Goal: Information Seeking & Learning: Learn about a topic

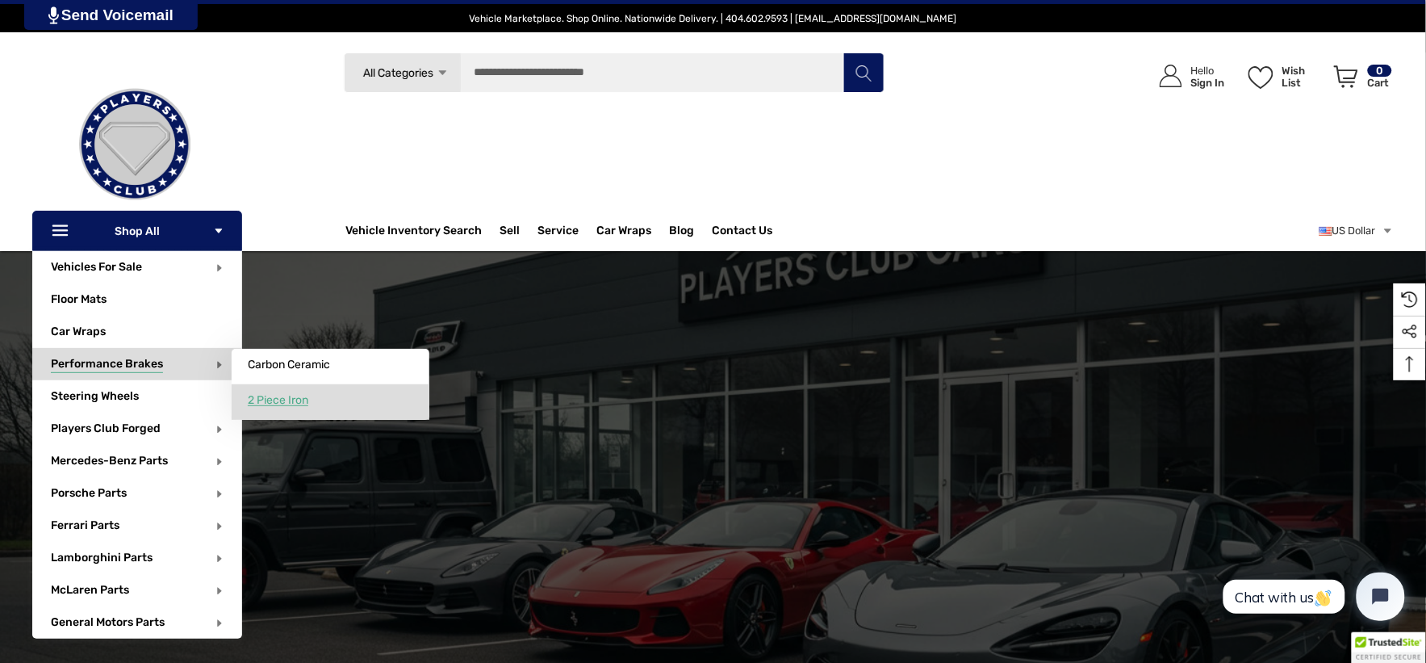
click at [253, 392] on link "2 Piece Iron" at bounding box center [331, 400] width 198 height 32
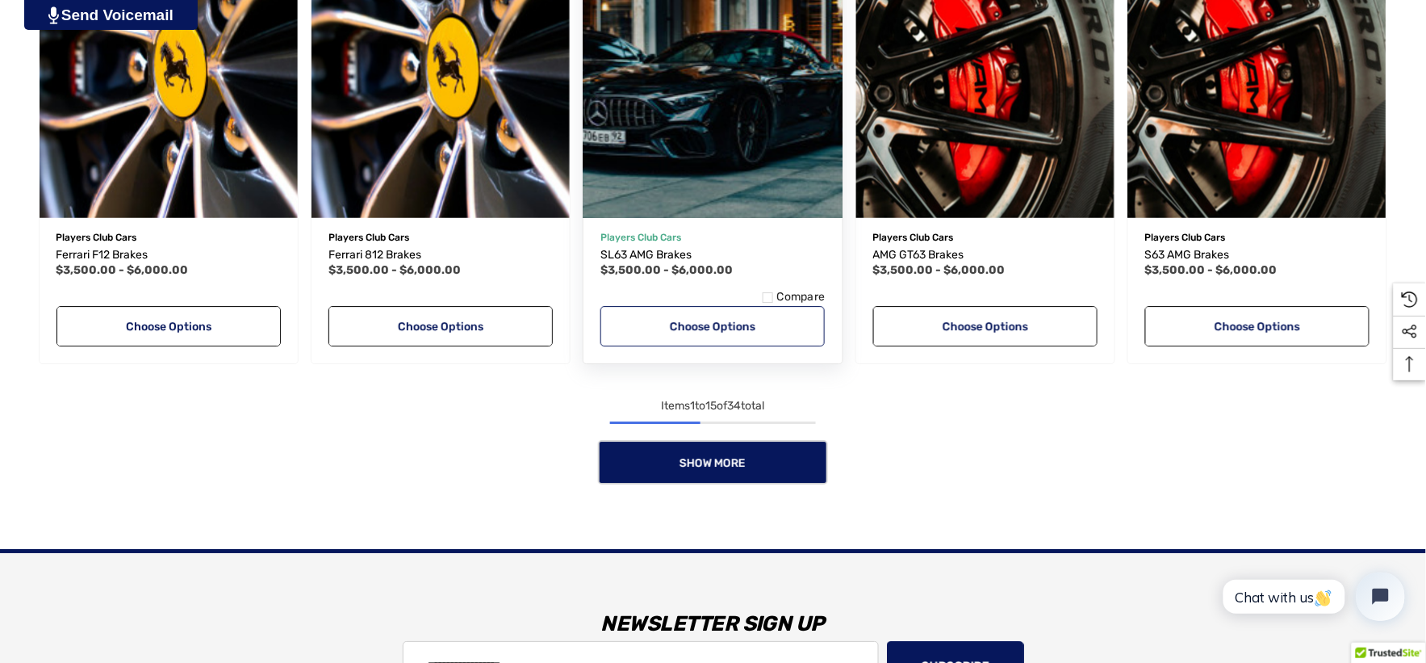
scroll to position [1435, 0]
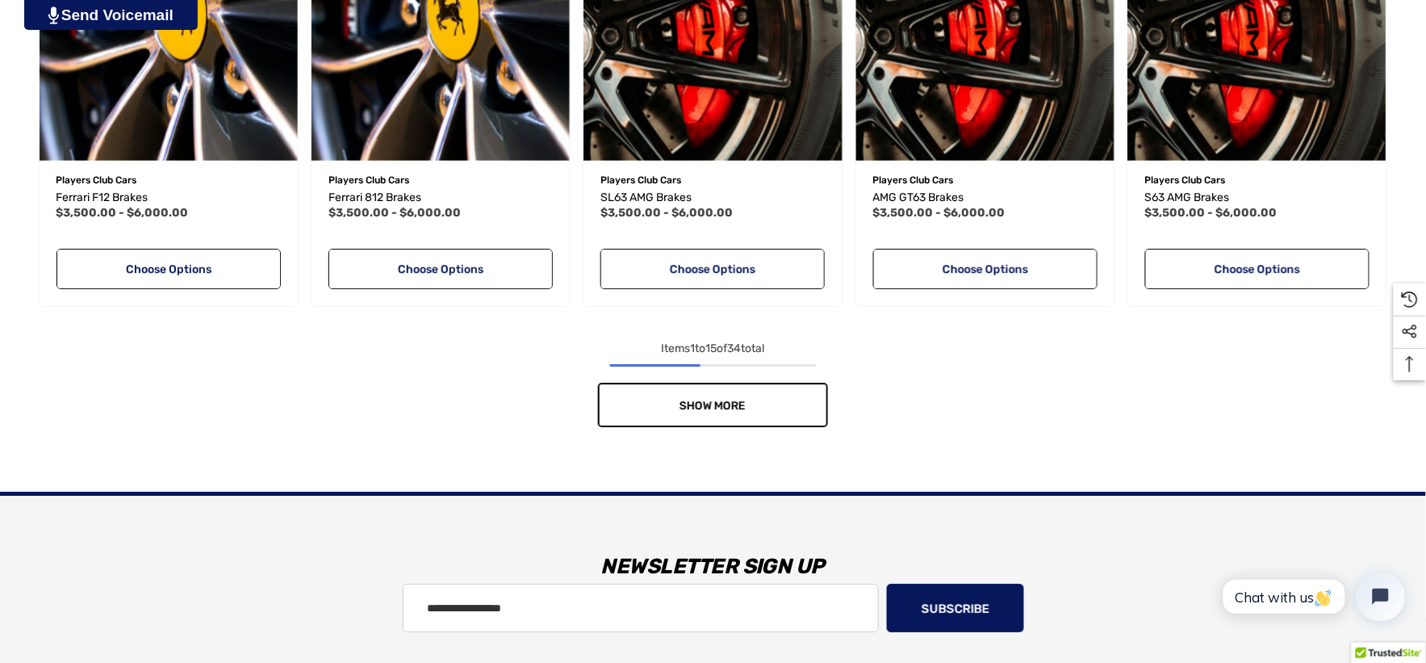
click at [714, 414] on link "Show More" at bounding box center [713, 405] width 230 height 44
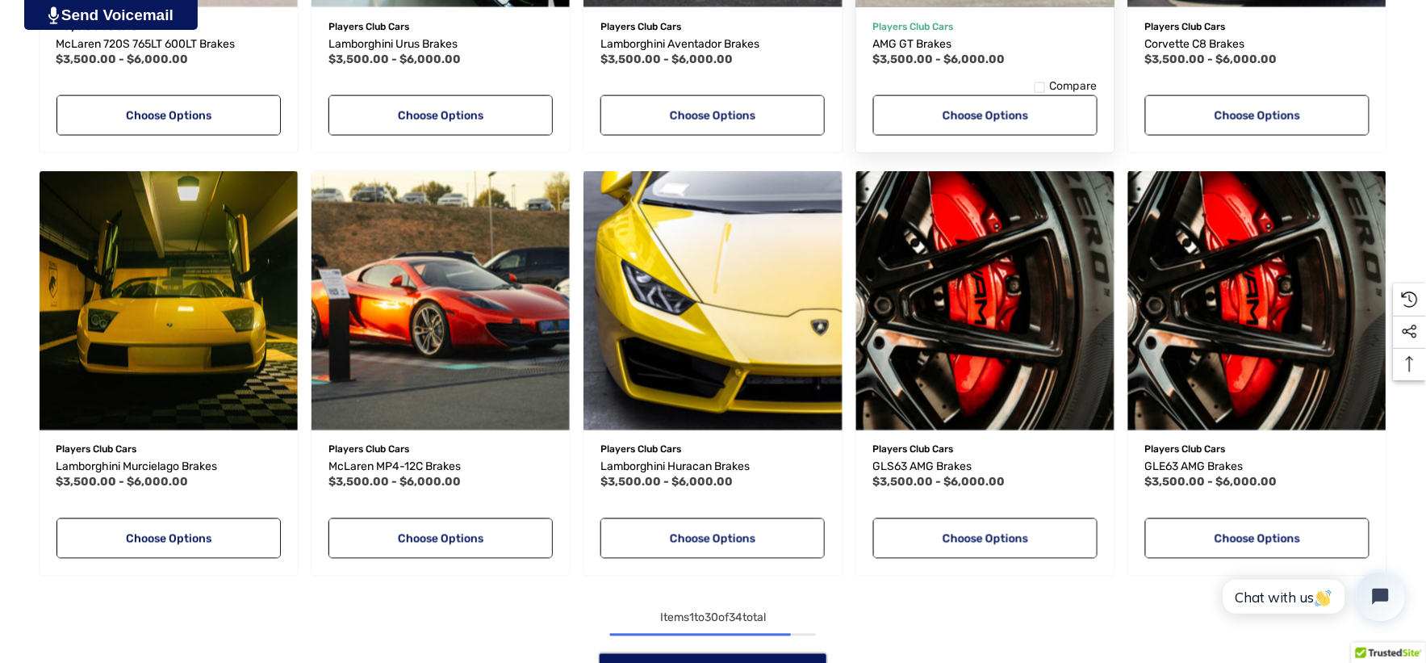
scroll to position [2691, 0]
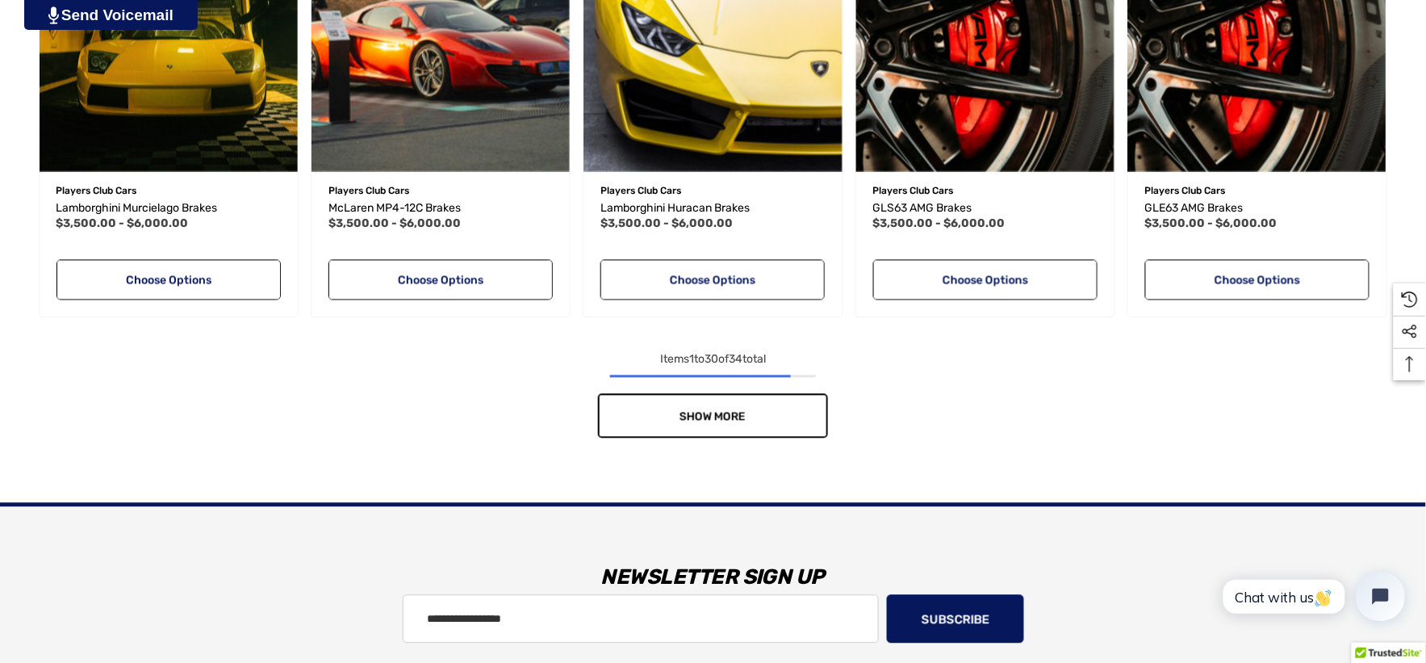
click at [770, 406] on link "Show More" at bounding box center [713, 416] width 230 height 44
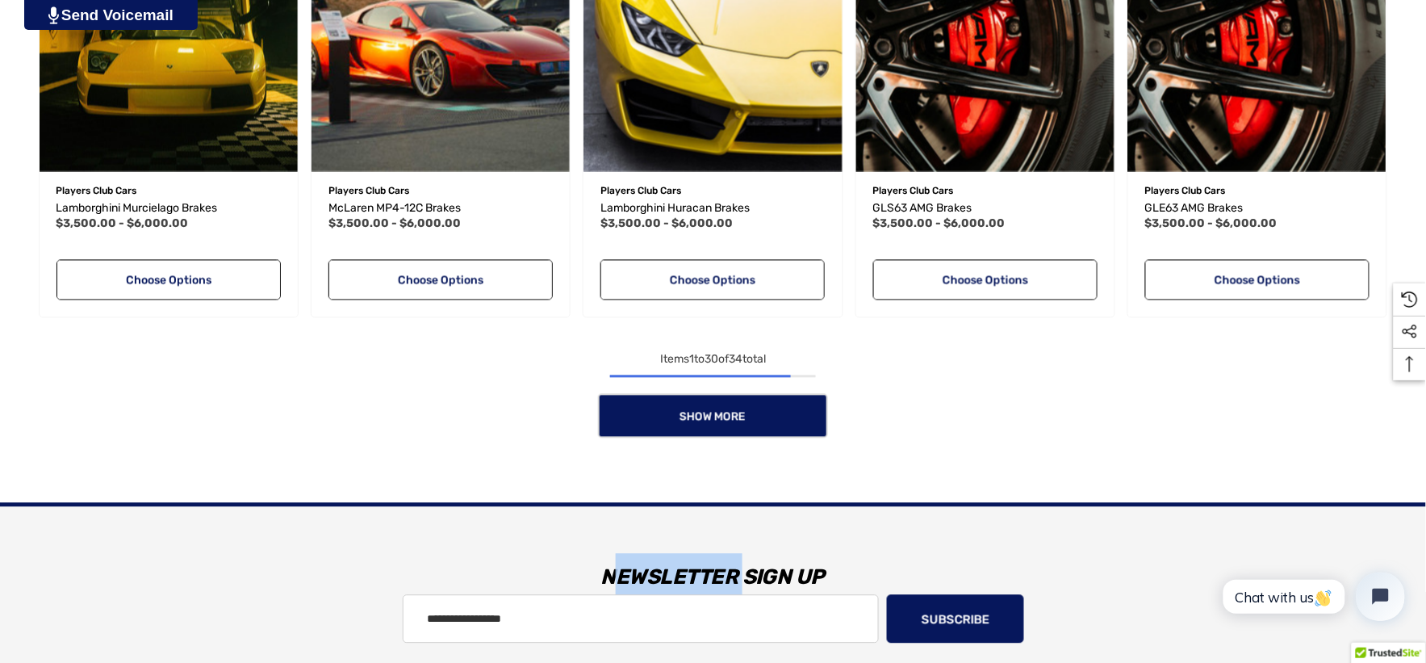
click at [770, 406] on div "Show More" at bounding box center [713, 416] width 1362 height 44
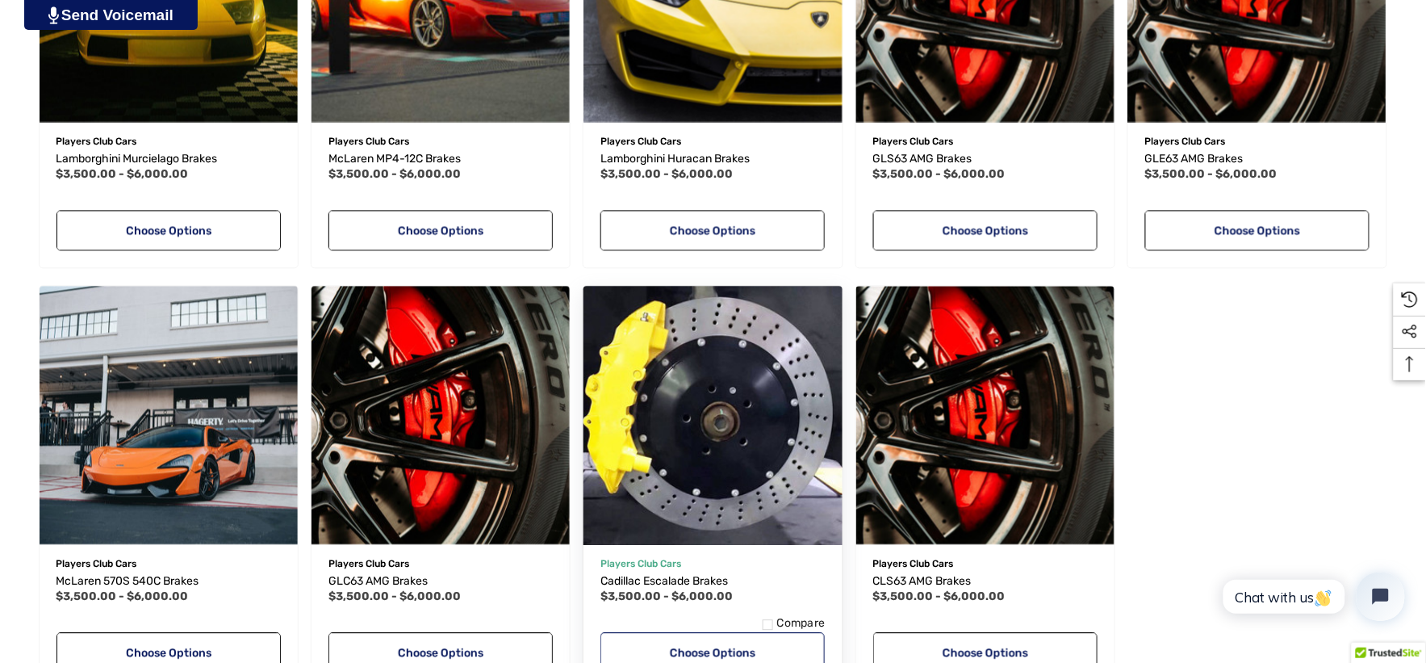
scroll to position [2780, 0]
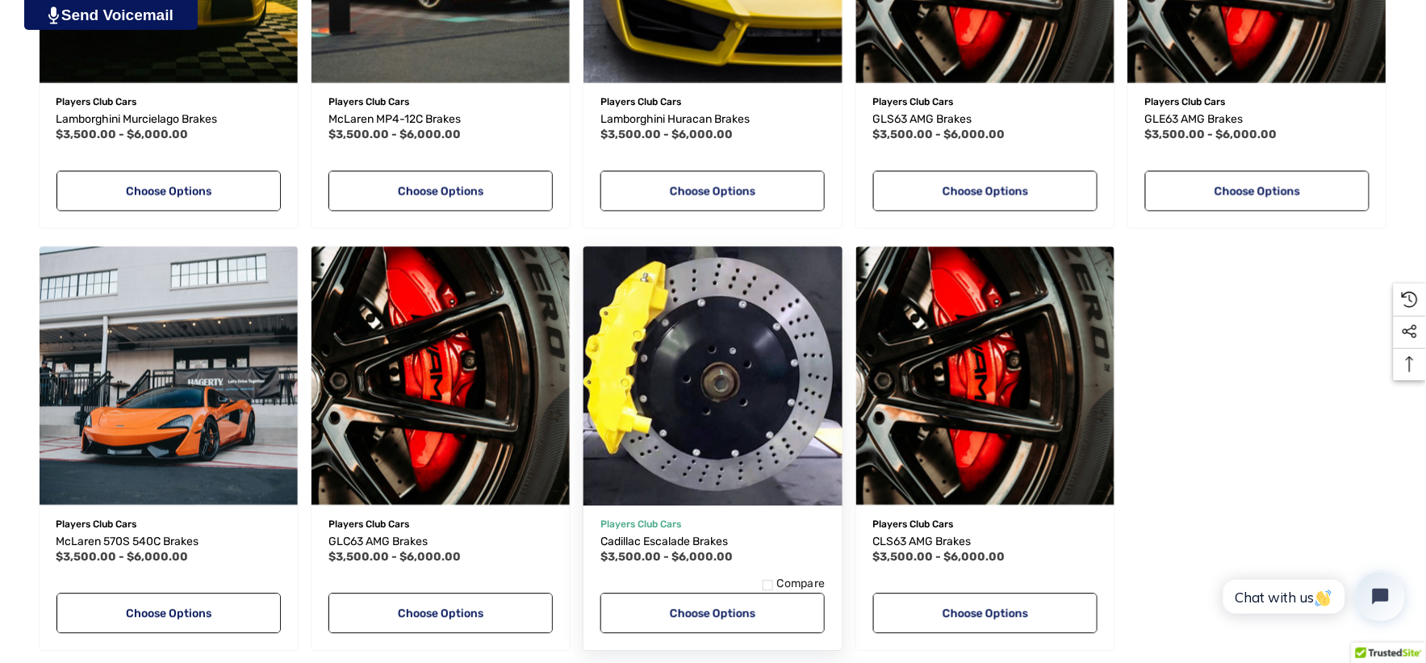
click at [747, 478] on img "Cadillac Escalade Brakes,Price range from $3,500.00 to $6,000.00\a" at bounding box center [713, 375] width 284 height 284
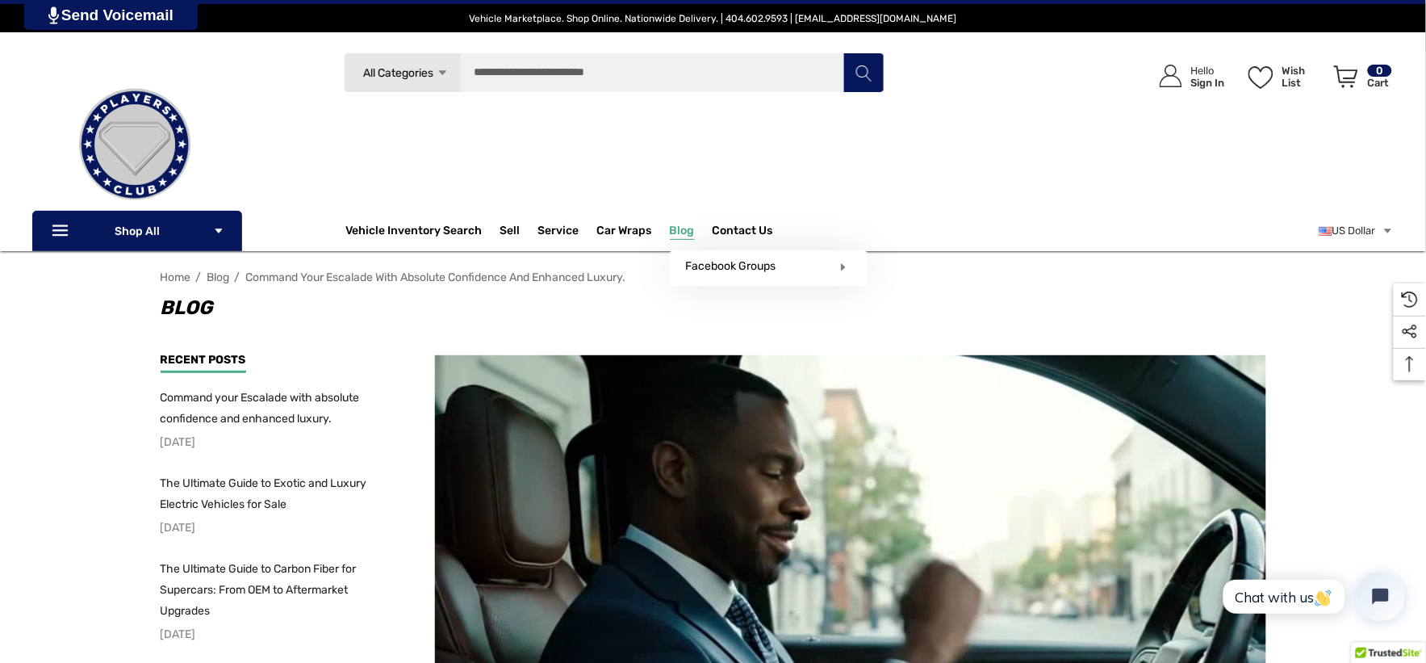
click at [672, 228] on span "Blog" at bounding box center [682, 233] width 25 height 18
click at [672, 227] on span "Blog" at bounding box center [682, 233] width 25 height 18
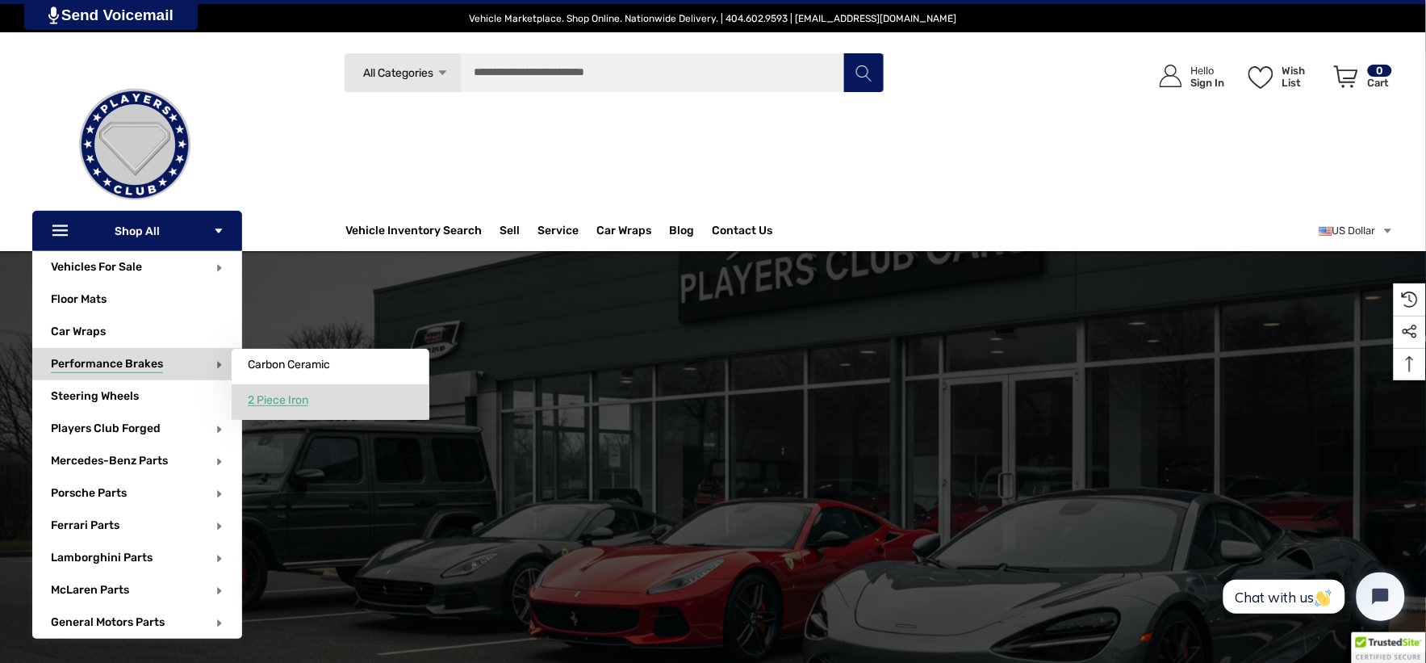
click at [274, 400] on span "2 Piece Iron" at bounding box center [278, 400] width 61 height 15
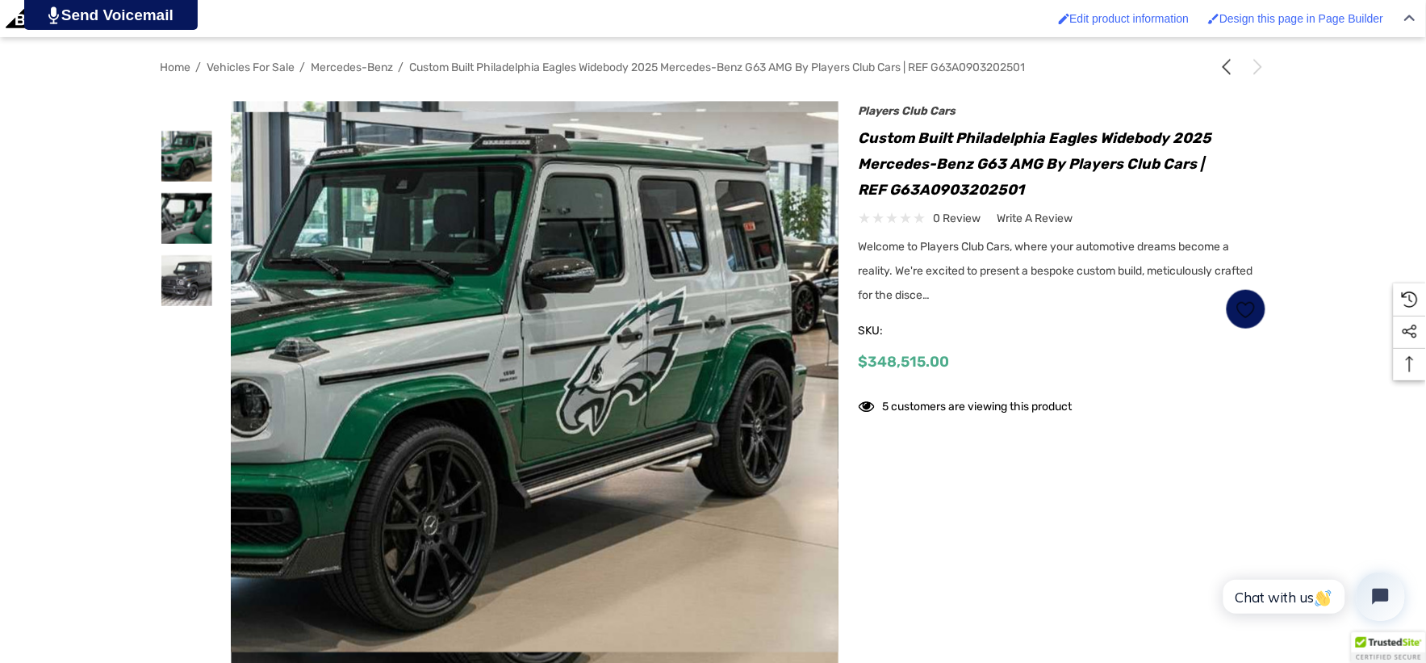
click at [689, 199] on img at bounding box center [426, 382] width 1033 height 540
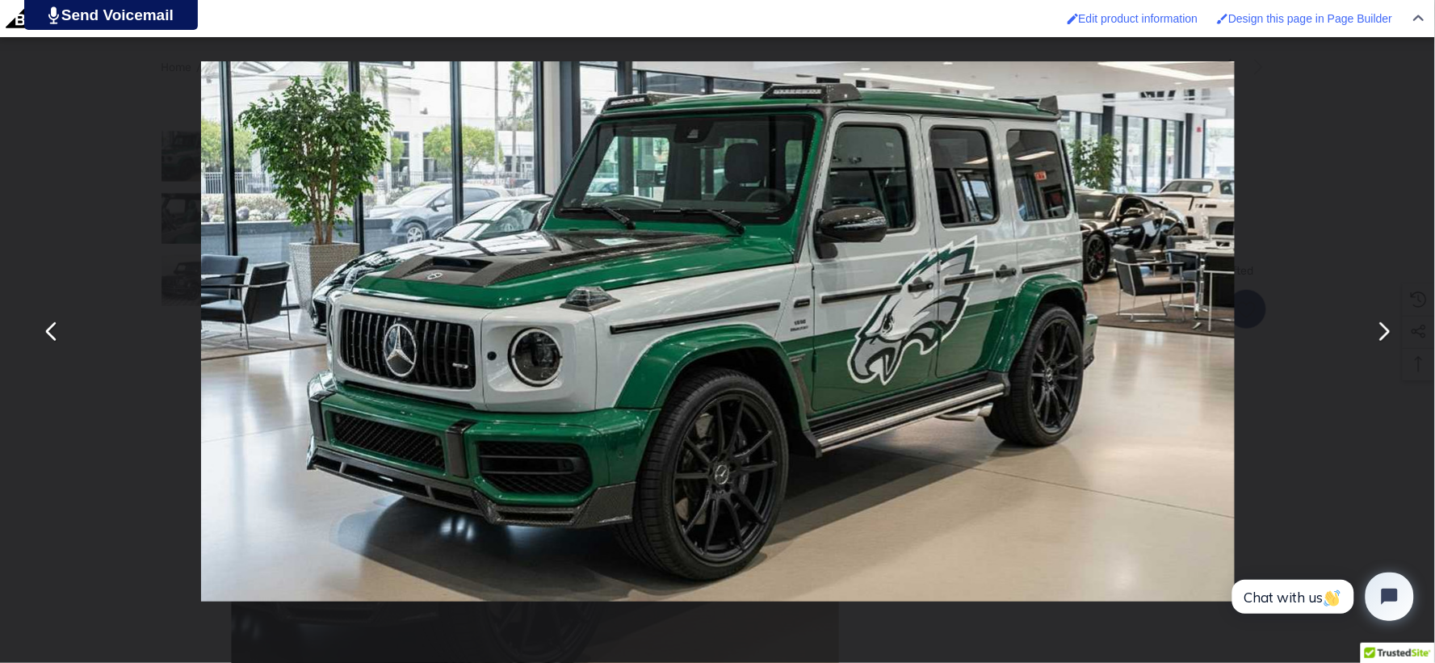
click at [1379, 329] on button "You can close this modal content with the ESC key" at bounding box center [1383, 331] width 39 height 39
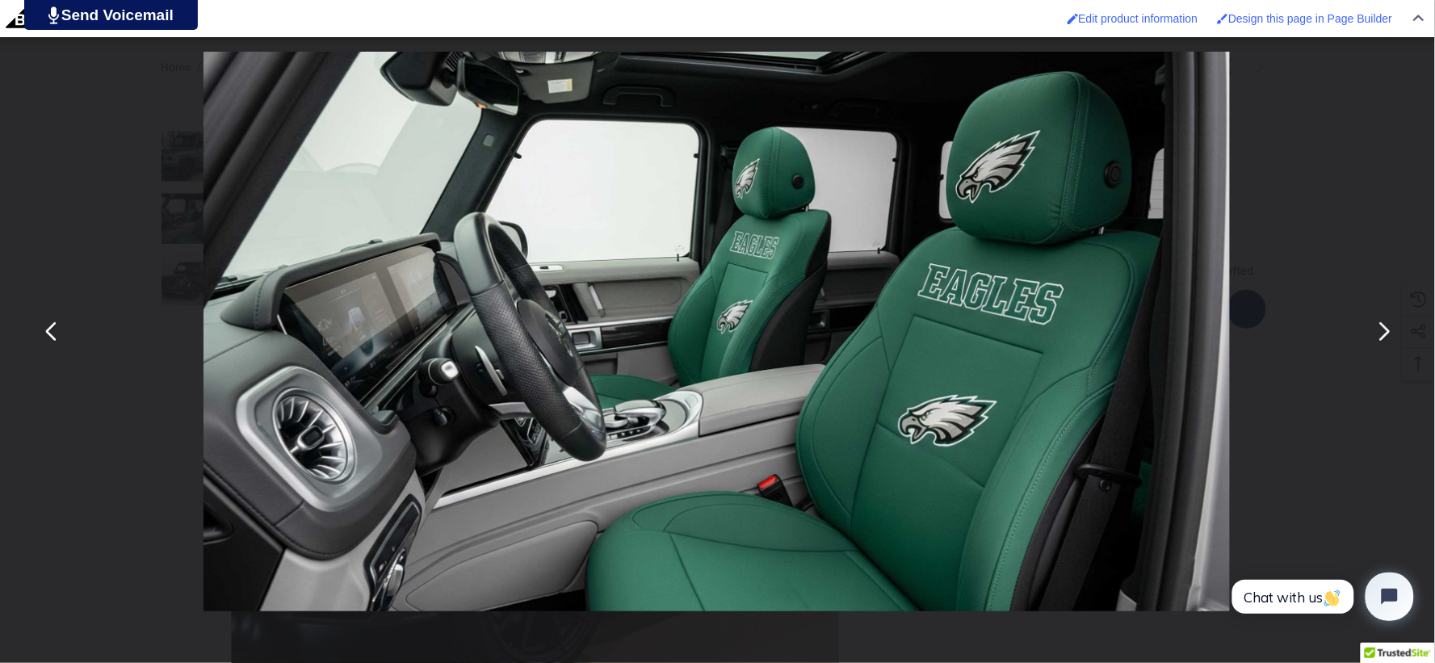
click at [1379, 329] on button "You can close this modal content with the ESC key" at bounding box center [1383, 331] width 39 height 39
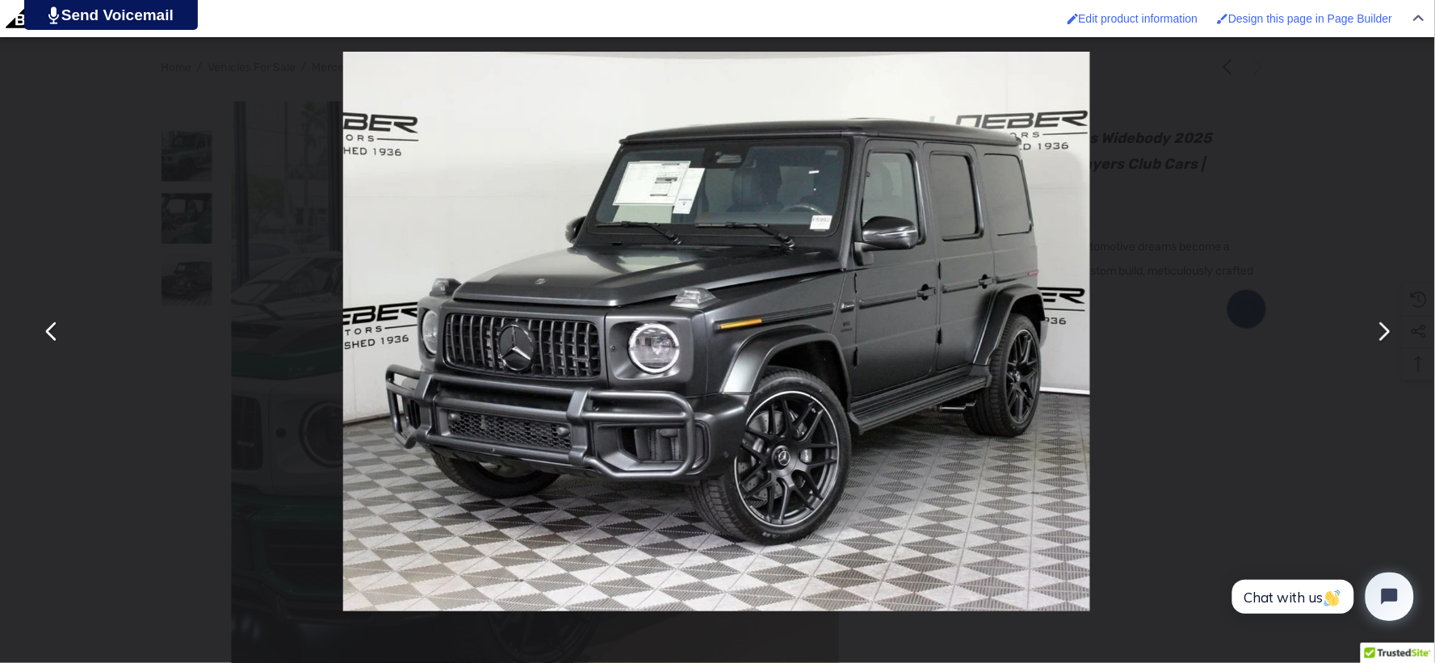
click at [1379, 329] on button "You can close this modal content with the ESC key" at bounding box center [1383, 331] width 39 height 39
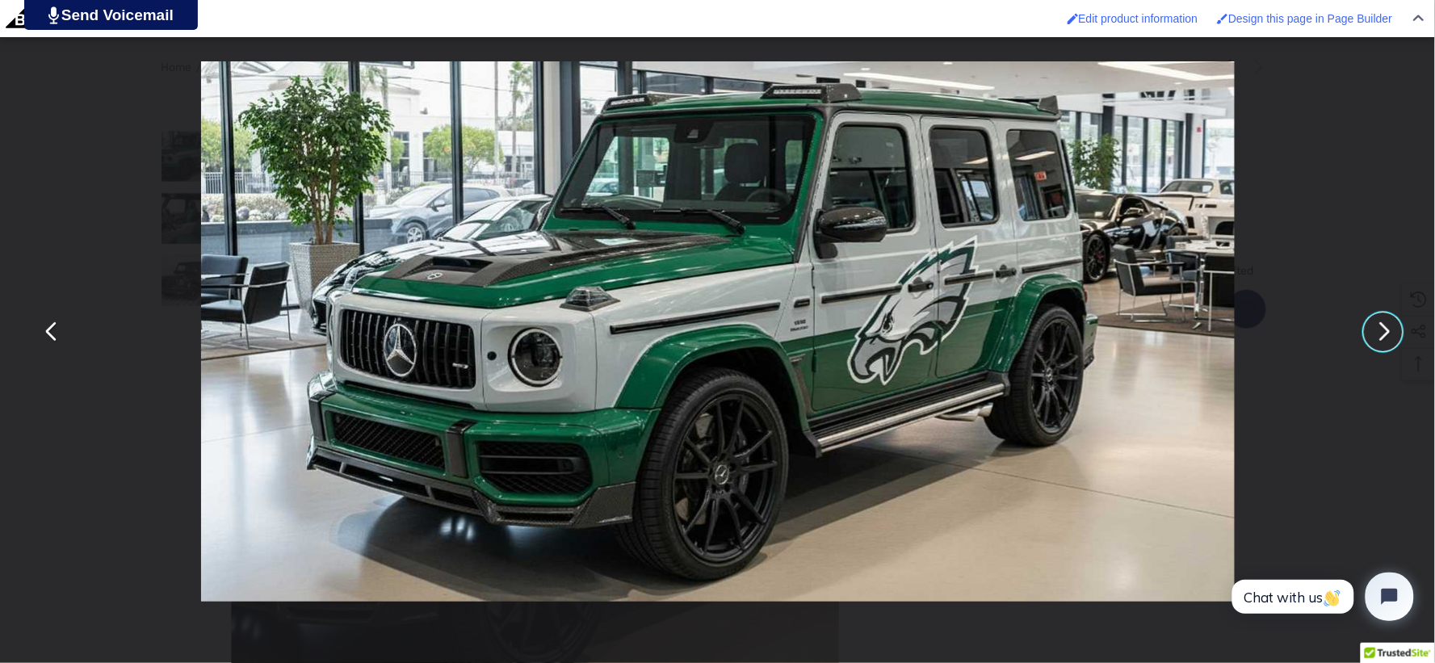
click at [158, 131] on div "You can close this modal content with the ESC key" at bounding box center [717, 331] width 1435 height 663
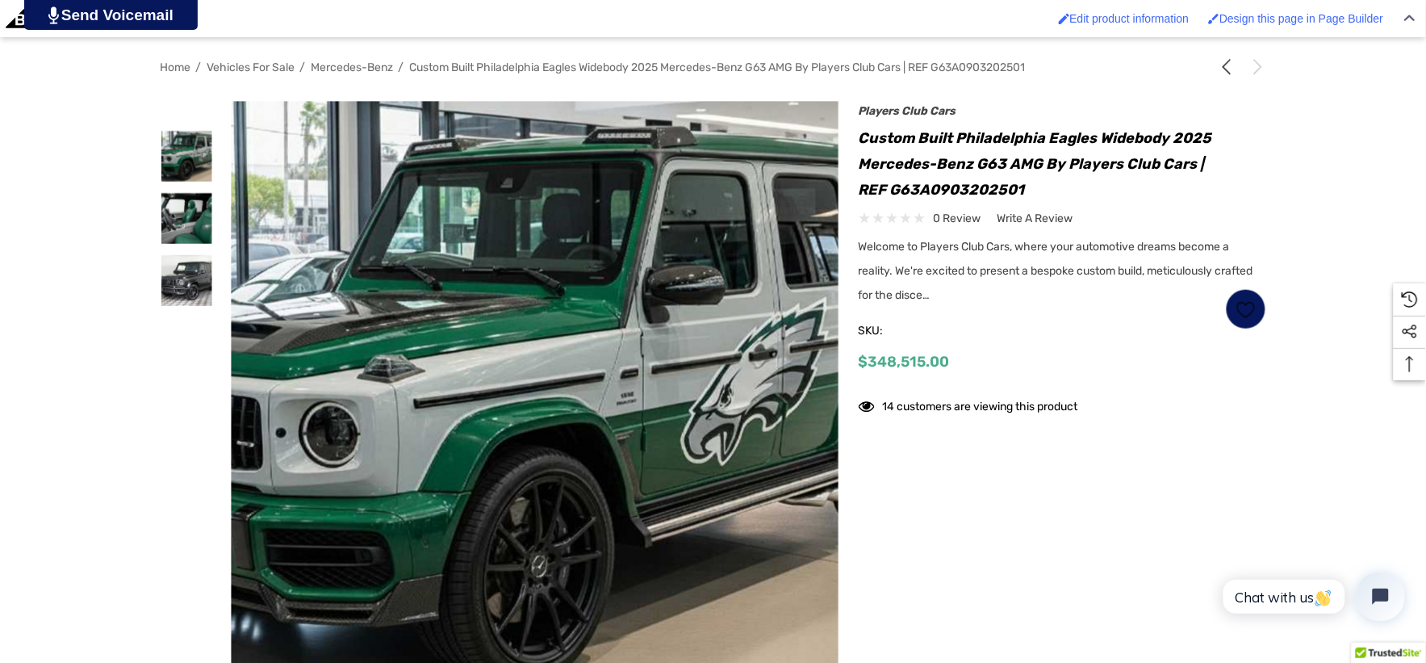
click at [861, 137] on h1 "Custom Built Philadelphia Eagles Widebody 2025 Mercedes-Benz G63 AMG by Players…" at bounding box center [1063, 163] width 408 height 77
click at [1034, 182] on h1 "Custom Built Philadelphia Eagles Widebody 2025 Mercedes-Benz G63 AMG by Players…" at bounding box center [1063, 163] width 408 height 77
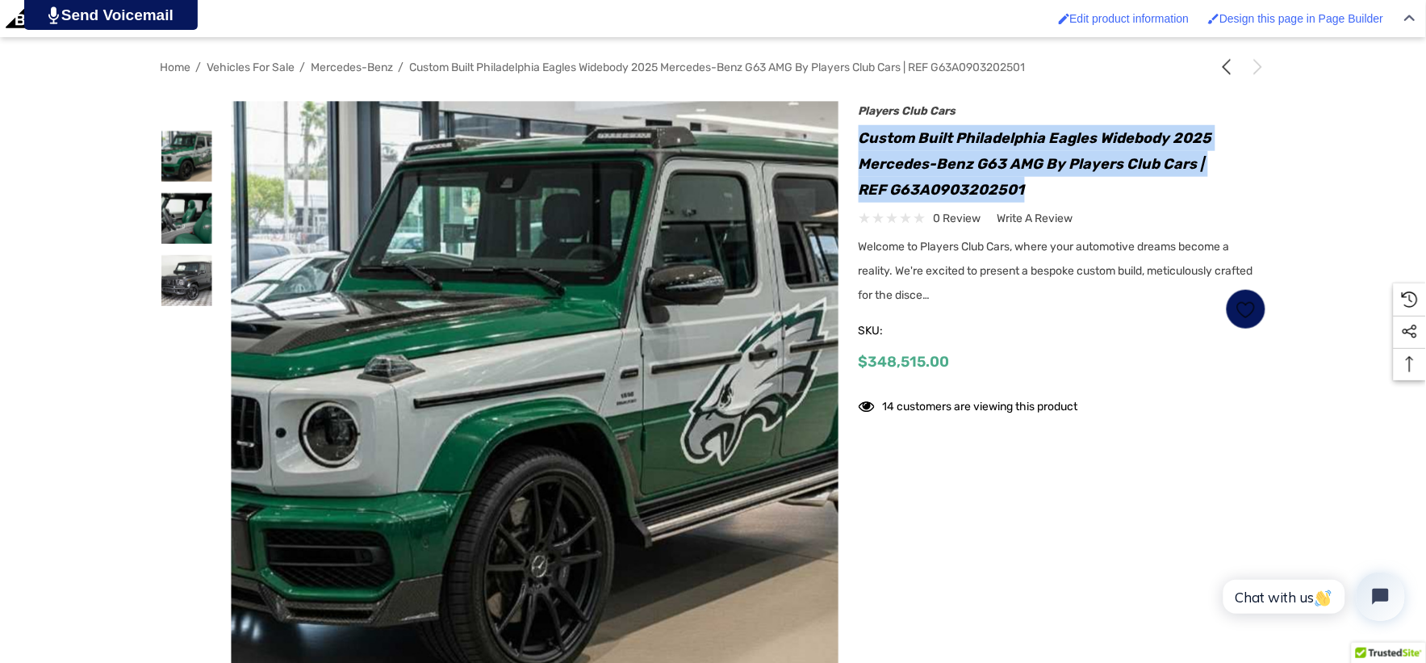
click at [1034, 182] on h1 "Custom Built Philadelphia Eagles Widebody 2025 Mercedes-Benz G63 AMG by Players…" at bounding box center [1063, 163] width 408 height 77
copy h1 "Custom Built Philadelphia Eagles Widebody 2025 Mercedes-Benz G63 AMG by Players…"
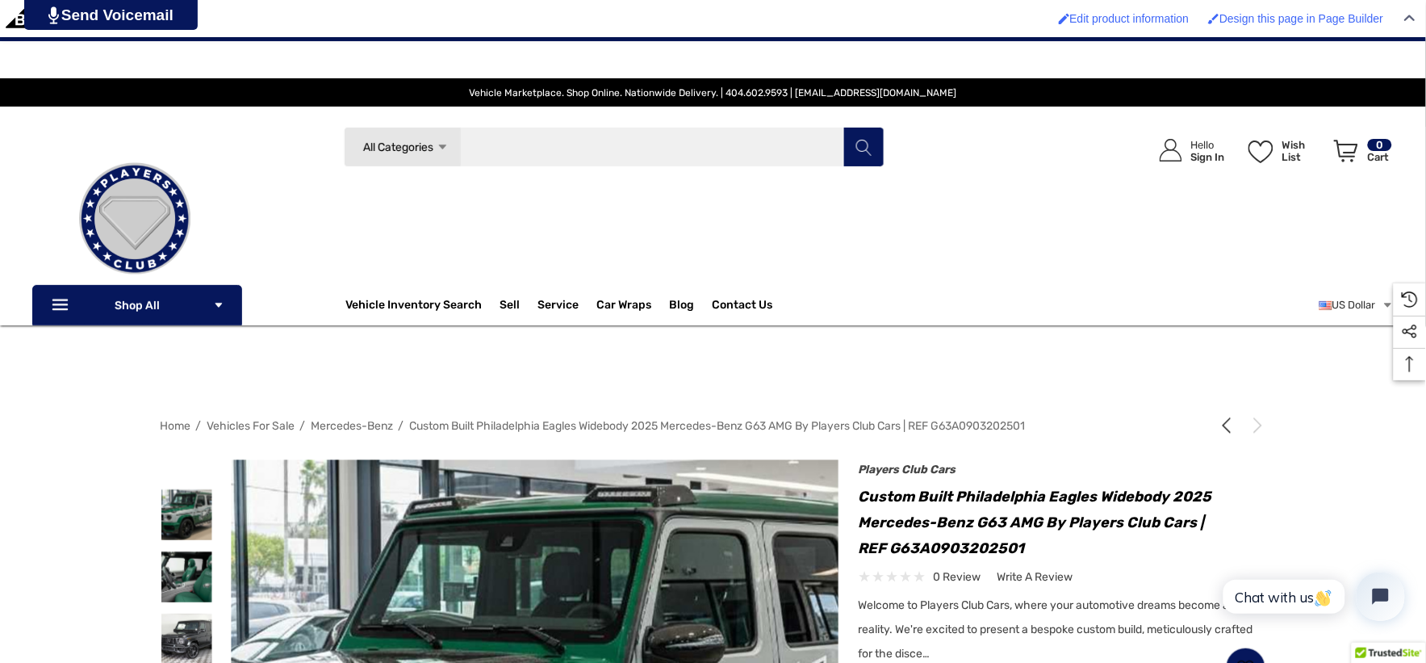
click at [514, 157] on input "Search" at bounding box center [614, 147] width 541 height 40
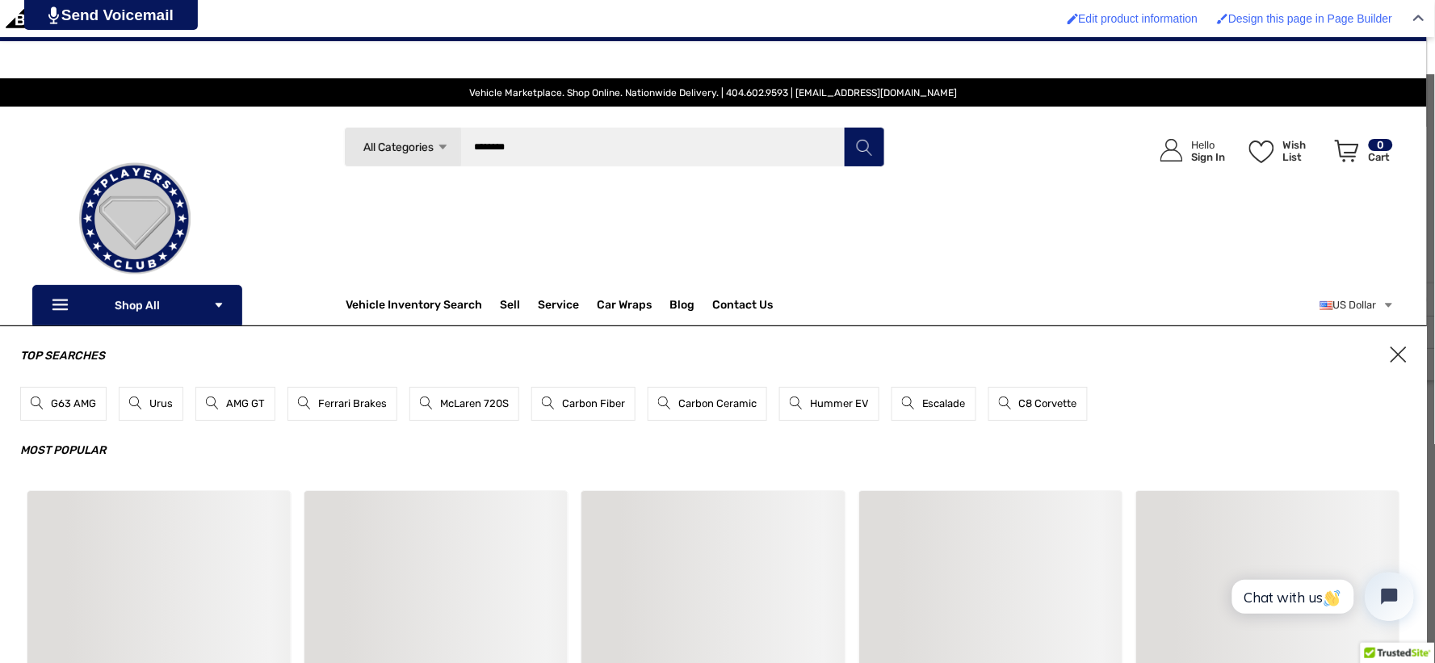
type input "********"
click at [844, 127] on button "Search" at bounding box center [864, 147] width 40 height 40
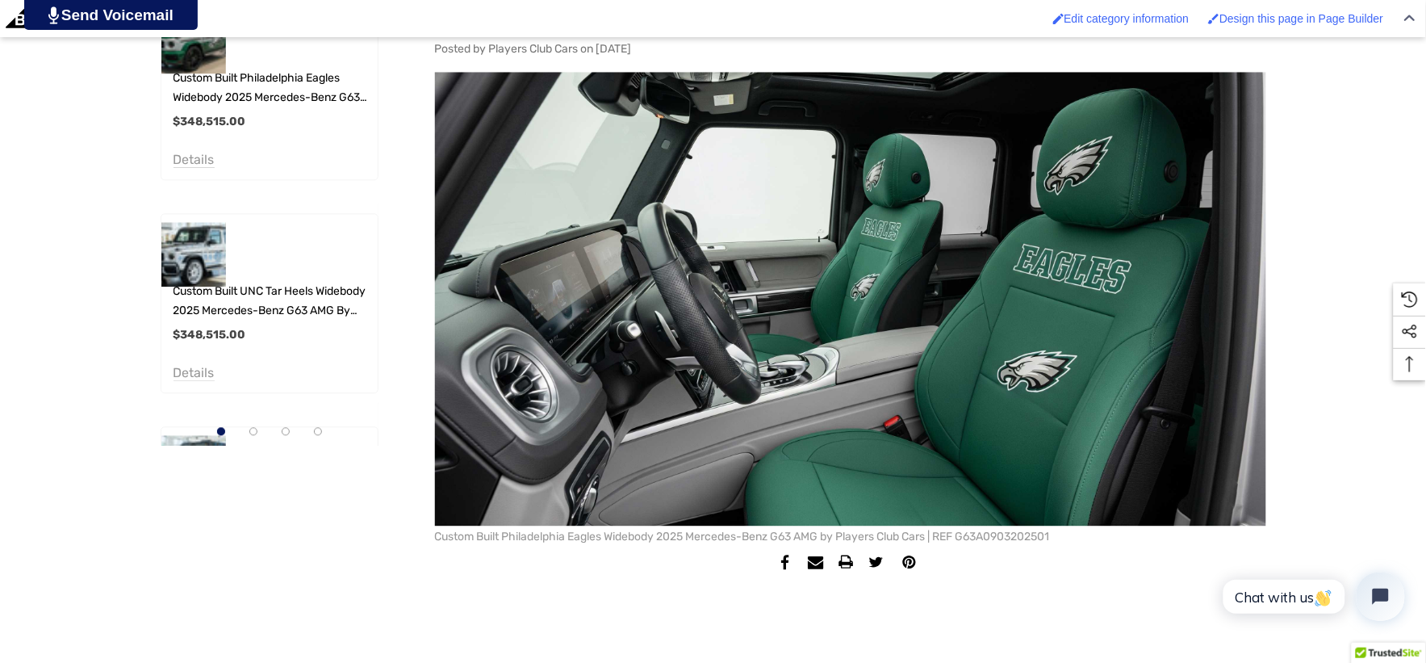
scroll to position [987, 0]
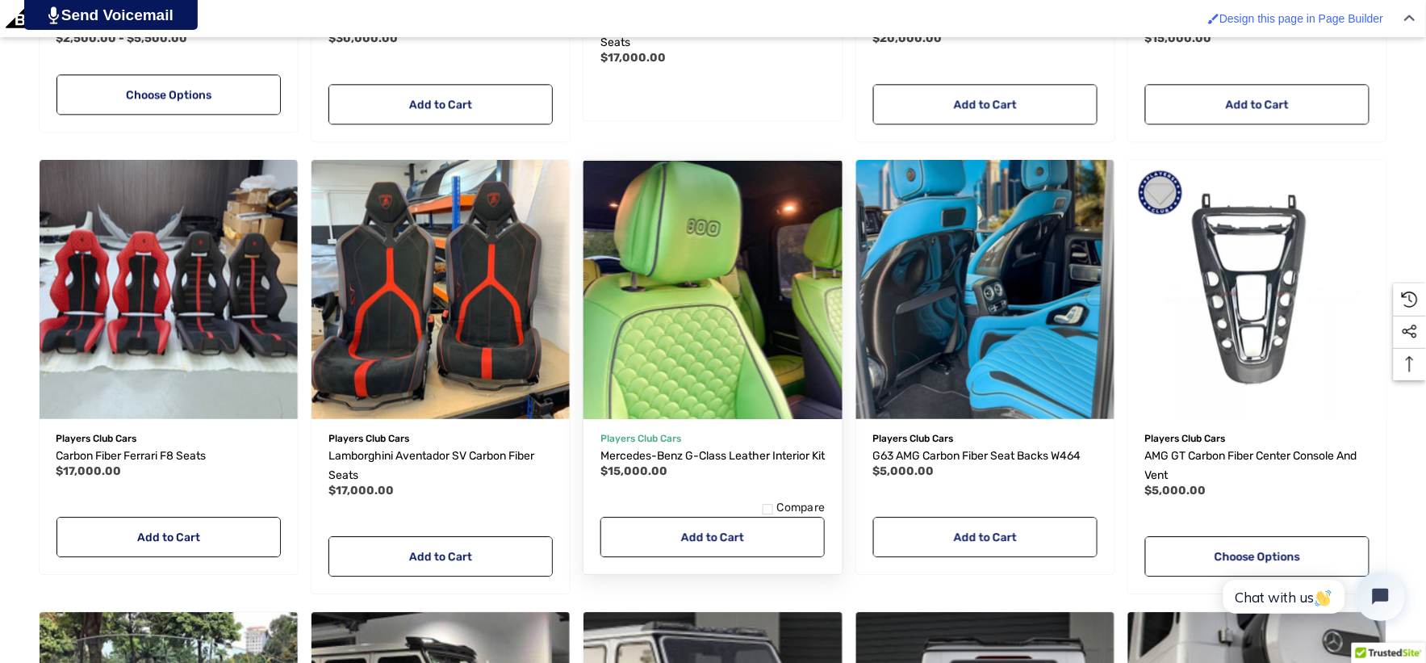
scroll to position [1142, 0]
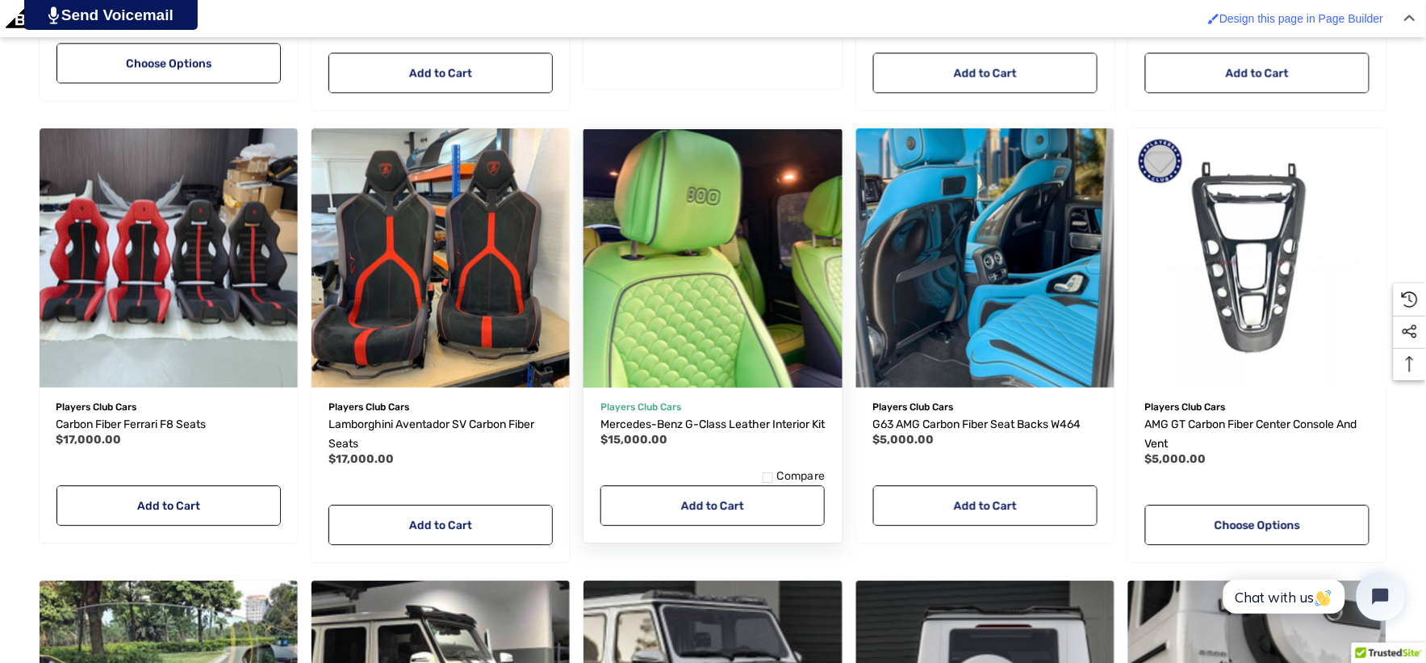
click at [619, 305] on img "Mercedes-Benz G-Class Leather Interior Kit,$15,000.00\a" at bounding box center [713, 257] width 284 height 284
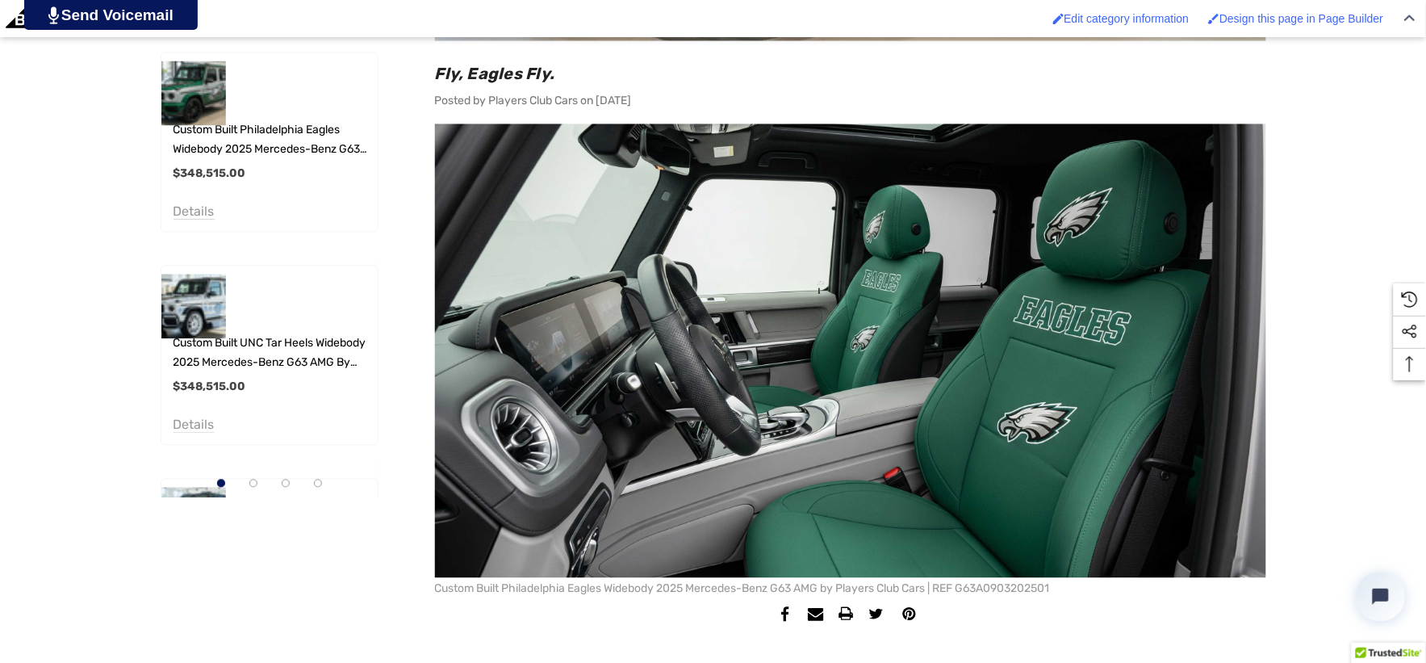
click at [806, 296] on img at bounding box center [851, 351] width 832 height 454
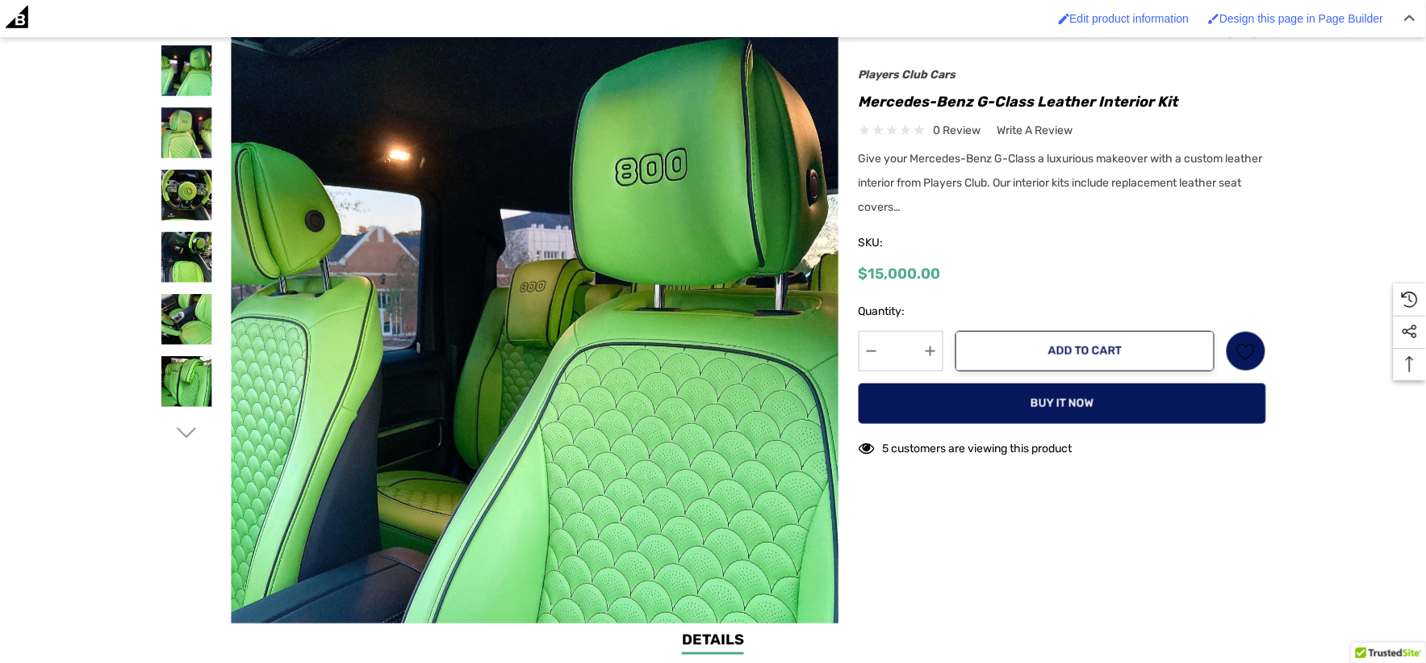
scroll to position [448, 0]
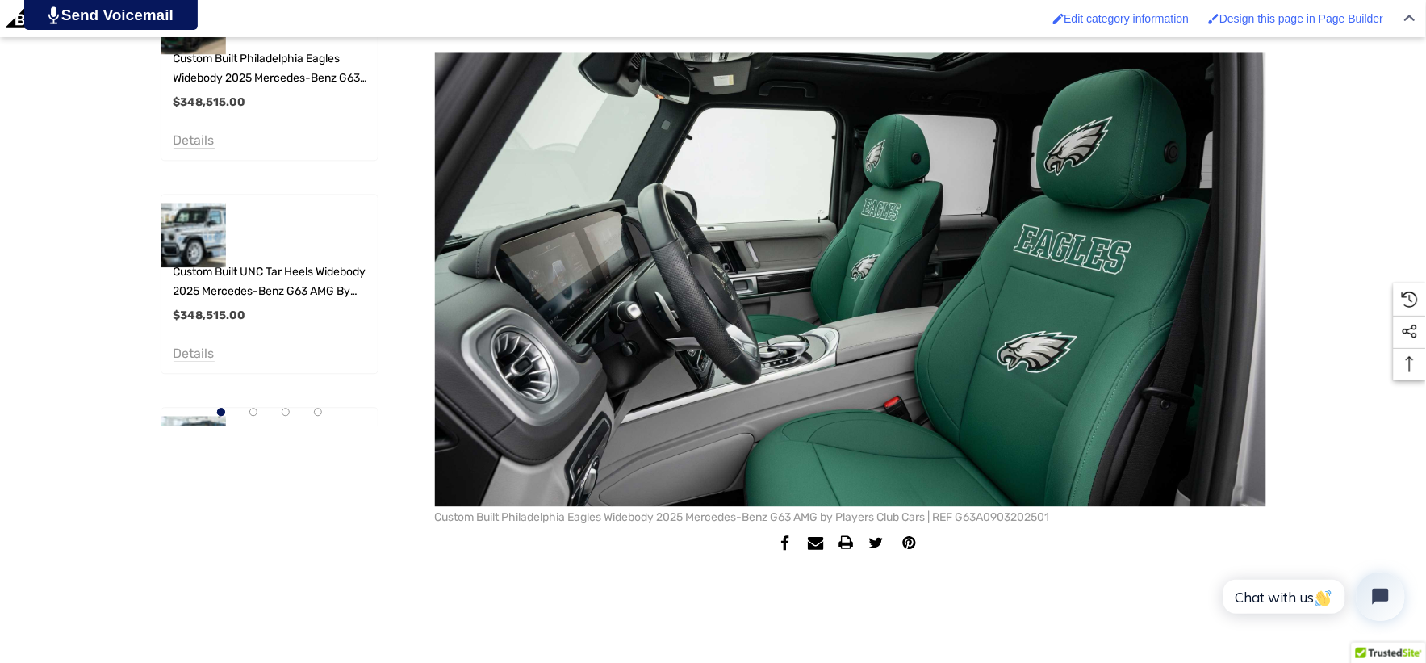
scroll to position [1002, 0]
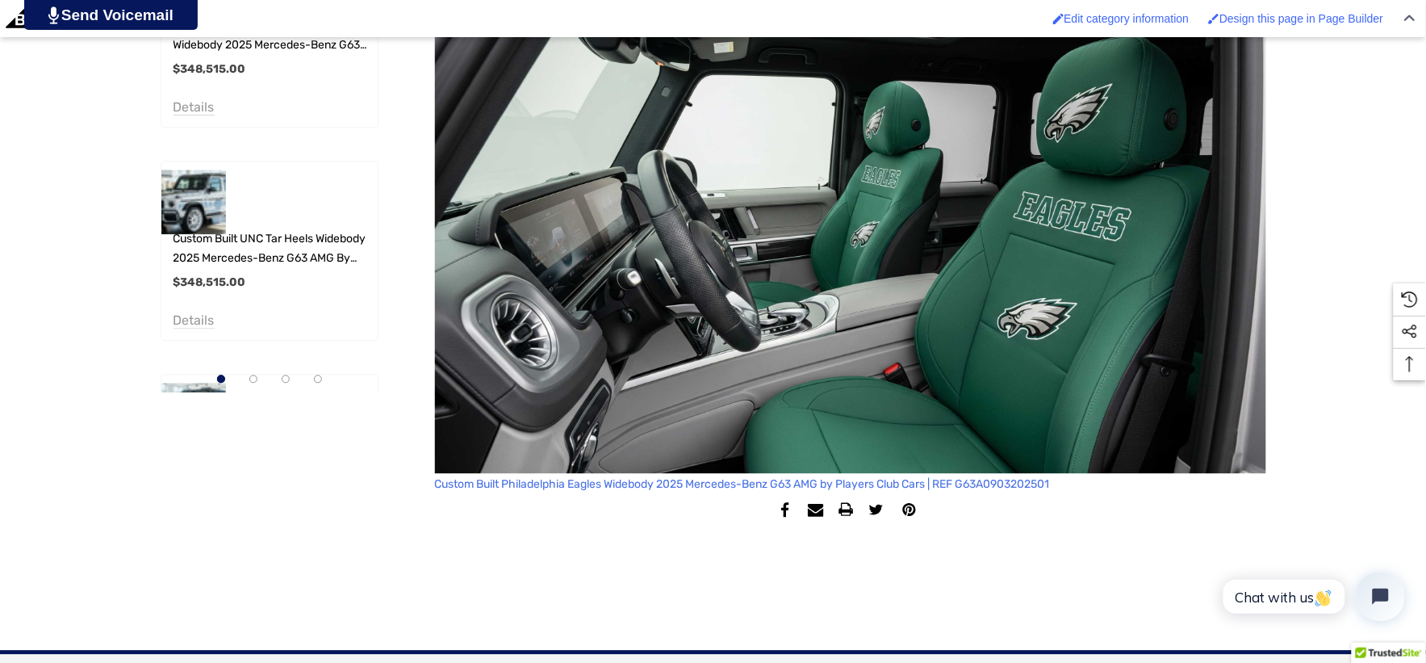
click at [1013, 477] on link "Custom Built Philadelphia Eagles Widebody 2025 Mercedes-Benz G63 AMG by Players…" at bounding box center [742, 484] width 615 height 23
